Goal: Complete application form

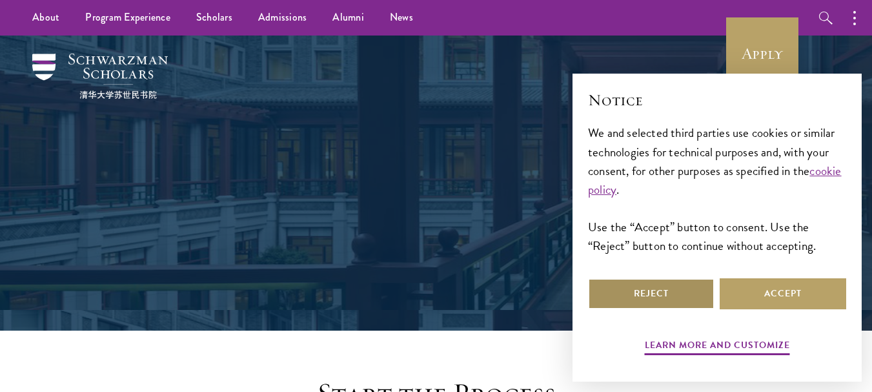
click at [629, 290] on button "Reject" at bounding box center [651, 293] width 126 height 31
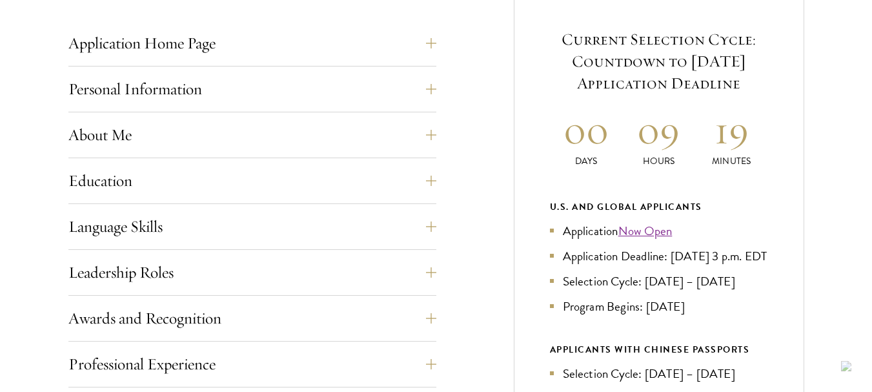
scroll to position [581, 0]
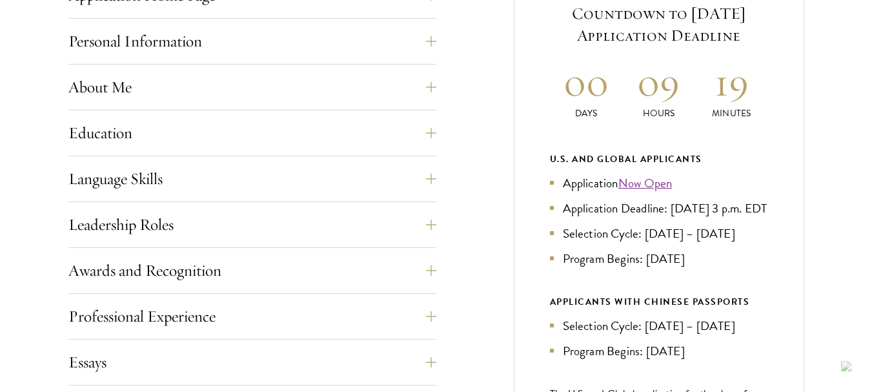
drag, startPoint x: 644, startPoint y: 282, endPoint x: 703, endPoint y: 279, distance: 58.8
click at [703, 268] on li "Program Begins: [DATE]" at bounding box center [659, 258] width 218 height 19
click at [614, 268] on li "Program Begins: [DATE]" at bounding box center [659, 258] width 218 height 19
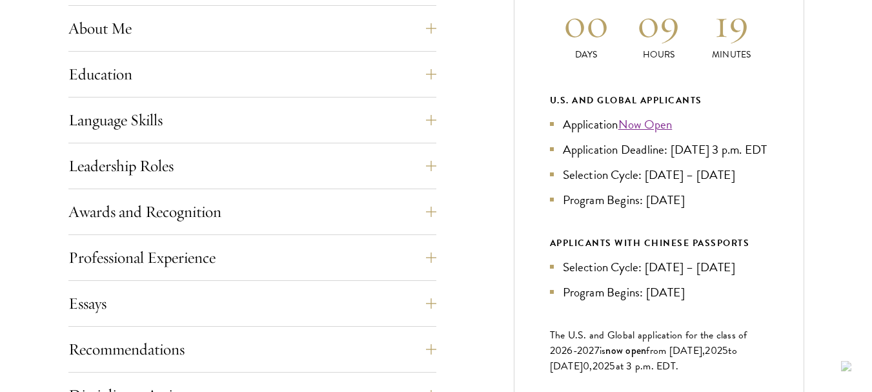
scroll to position [710, 0]
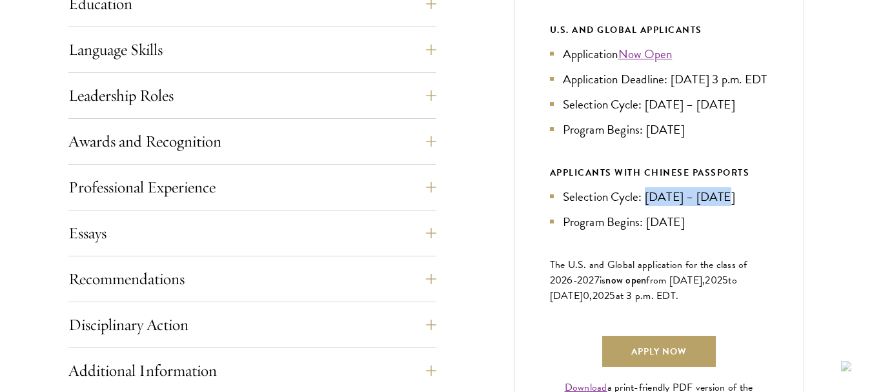
drag, startPoint x: 645, startPoint y: 214, endPoint x: 727, endPoint y: 221, distance: 81.7
click at [727, 206] on li "Selection Cycle: [DATE] – [DATE]" at bounding box center [659, 196] width 218 height 19
drag, startPoint x: 651, startPoint y: 243, endPoint x: 694, endPoint y: 250, distance: 44.5
click at [694, 231] on li "Program Begins: [DATE]" at bounding box center [659, 221] width 218 height 19
click at [648, 274] on div "Current Selection Cycle: Countdown to [DATE] Application Deadline 00 Days 09 Ho…" at bounding box center [659, 130] width 290 height 637
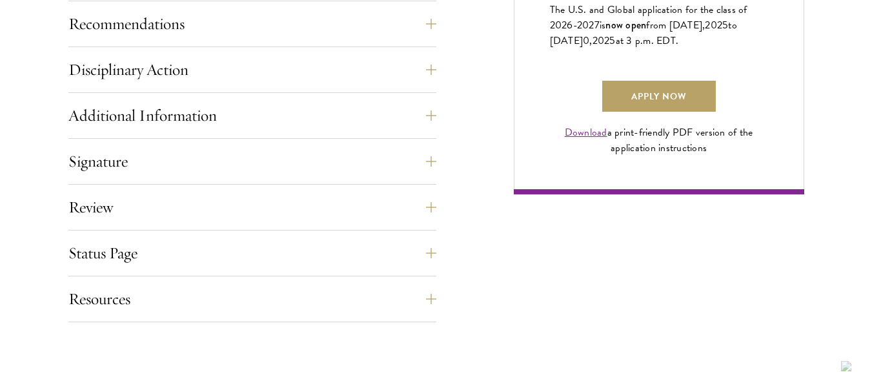
scroll to position [968, 0]
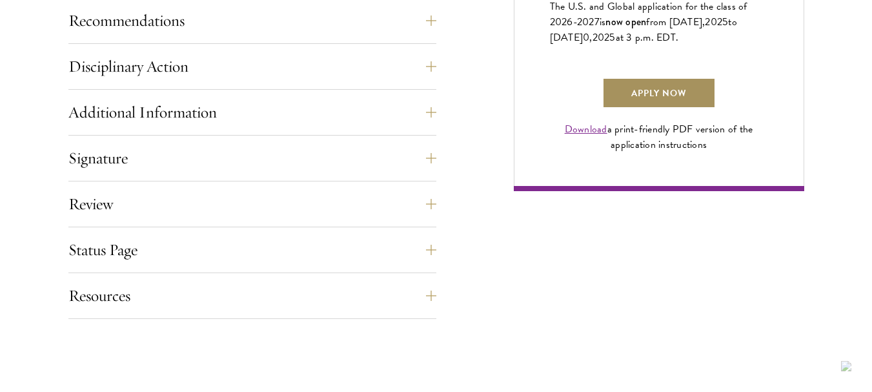
click at [658, 108] on link "Apply Now" at bounding box center [659, 92] width 114 height 31
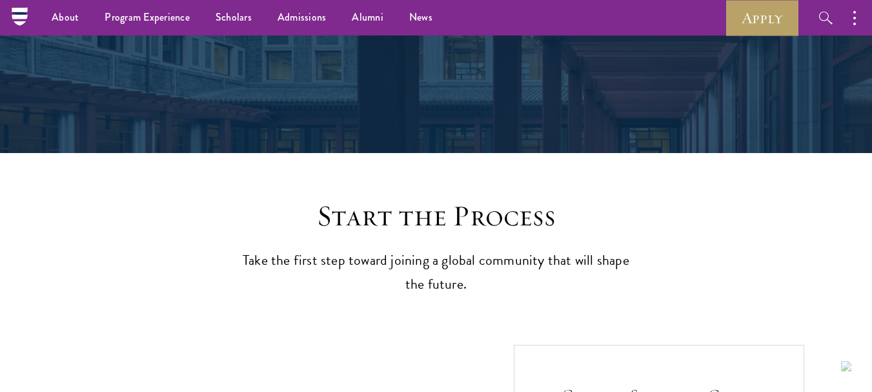
scroll to position [0, 0]
